Goal: Information Seeking & Learning: Learn about a topic

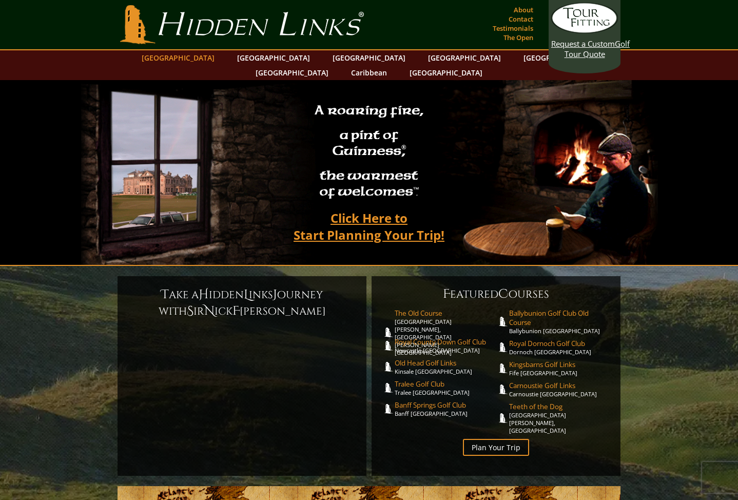
click at [205, 59] on link "[GEOGRAPHIC_DATA]" at bounding box center [178, 57] width 83 height 15
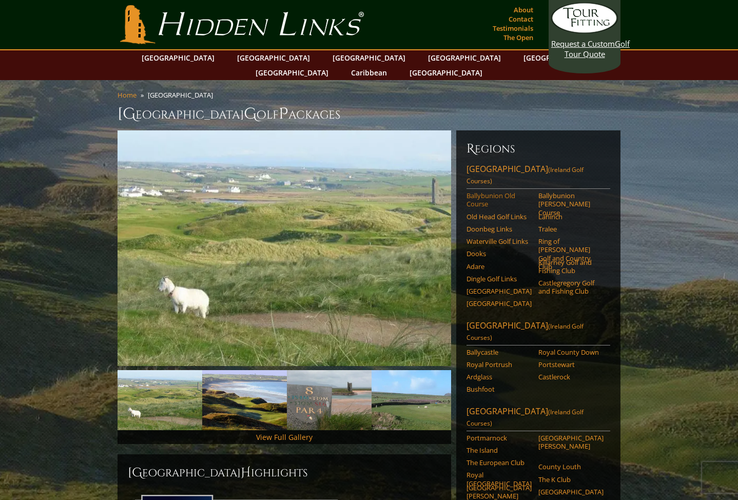
click at [493, 191] on link "Ballybunion Old Course" at bounding box center [499, 199] width 65 height 17
click at [580, 258] on link "Killarney Golf and Fishing Club" at bounding box center [570, 266] width 65 height 17
drag, startPoint x: 249, startPoint y: 59, endPoint x: 319, endPoint y: 78, distance: 72.5
click at [249, 59] on link "[GEOGRAPHIC_DATA]" at bounding box center [273, 57] width 83 height 15
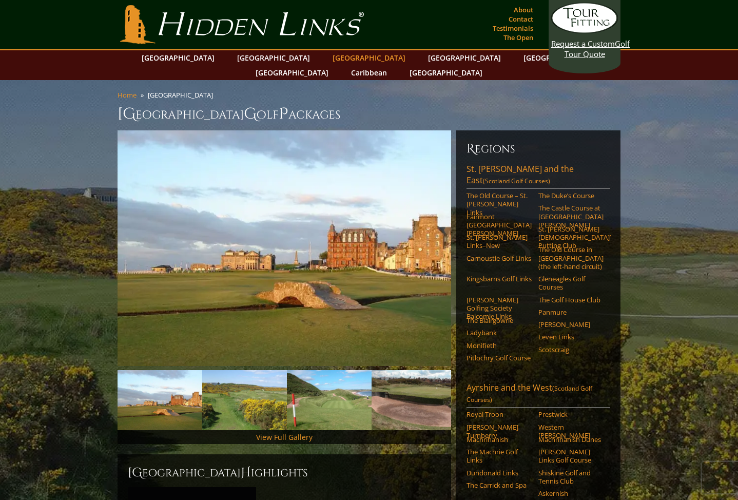
click at [327, 55] on link "[GEOGRAPHIC_DATA]" at bounding box center [368, 57] width 83 height 15
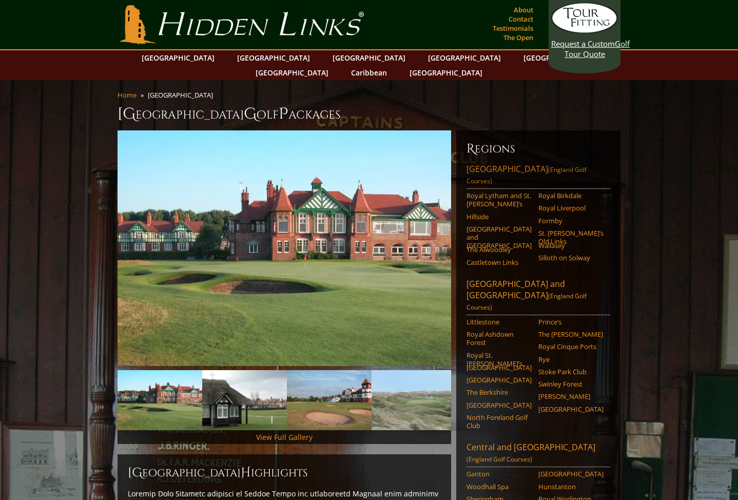
click at [555, 165] on span "(England Golf Courses)" at bounding box center [527, 175] width 120 height 20
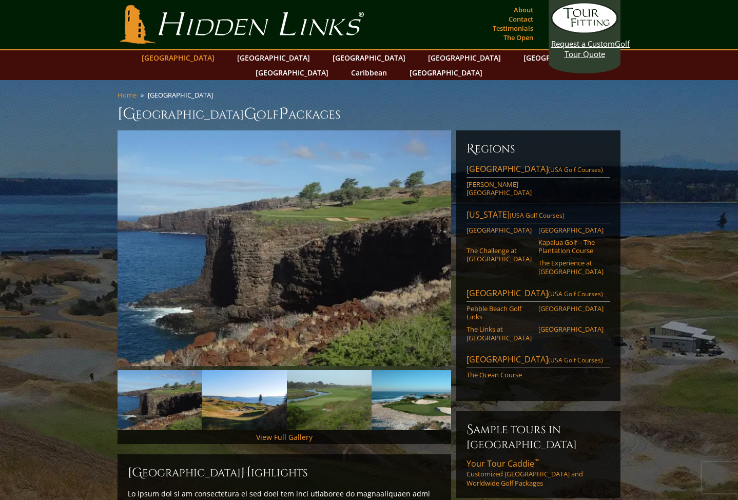
click at [208, 59] on link "[GEOGRAPHIC_DATA]" at bounding box center [178, 57] width 83 height 15
click at [203, 59] on link "[GEOGRAPHIC_DATA]" at bounding box center [178, 57] width 83 height 15
